Goal: Browse casually

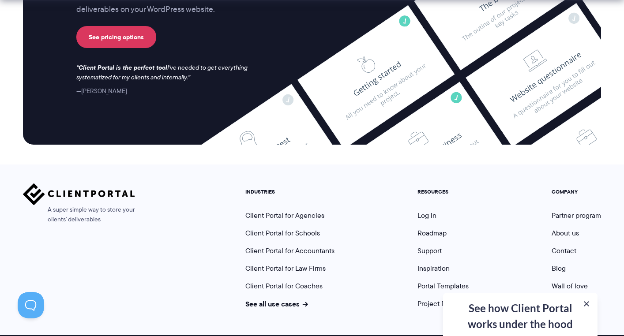
scroll to position [2390, 0]
